Goal: Task Accomplishment & Management: Use online tool/utility

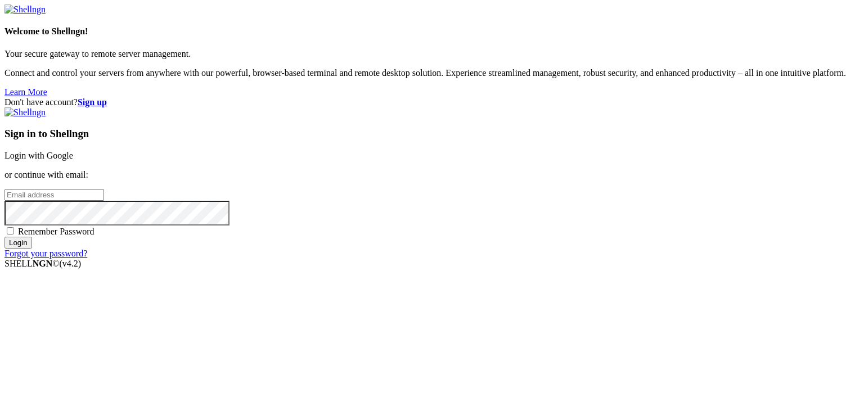
click at [652, 124] on div "Sign in to Shellngn Login with Google or continue with email: Remember Password…" at bounding box center [431, 182] width 855 height 151
click at [73, 151] on link "Login with Google" at bounding box center [38, 156] width 69 height 10
click at [560, 170] on p "or continue with email:" at bounding box center [431, 175] width 855 height 10
click at [73, 151] on link "Login with Google" at bounding box center [38, 156] width 69 height 10
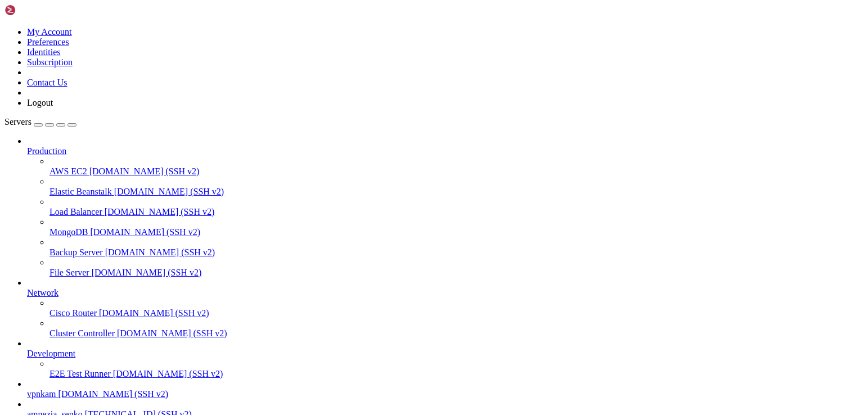
scroll to position [1493, 0]
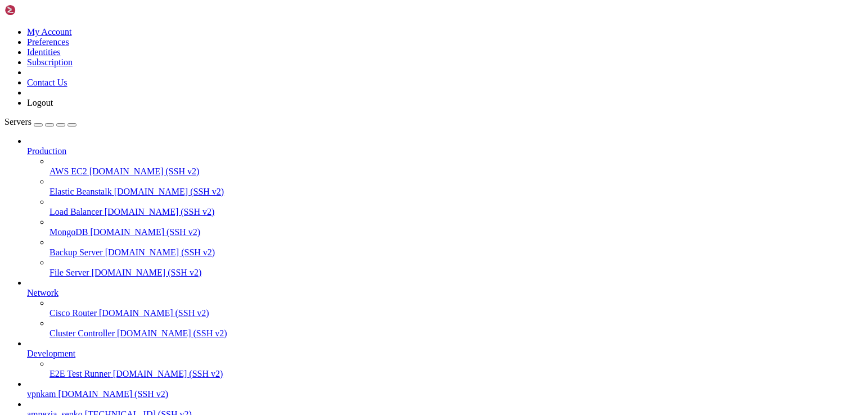
scroll to position [98, 0]
